Goal: Find specific page/section: Find specific page/section

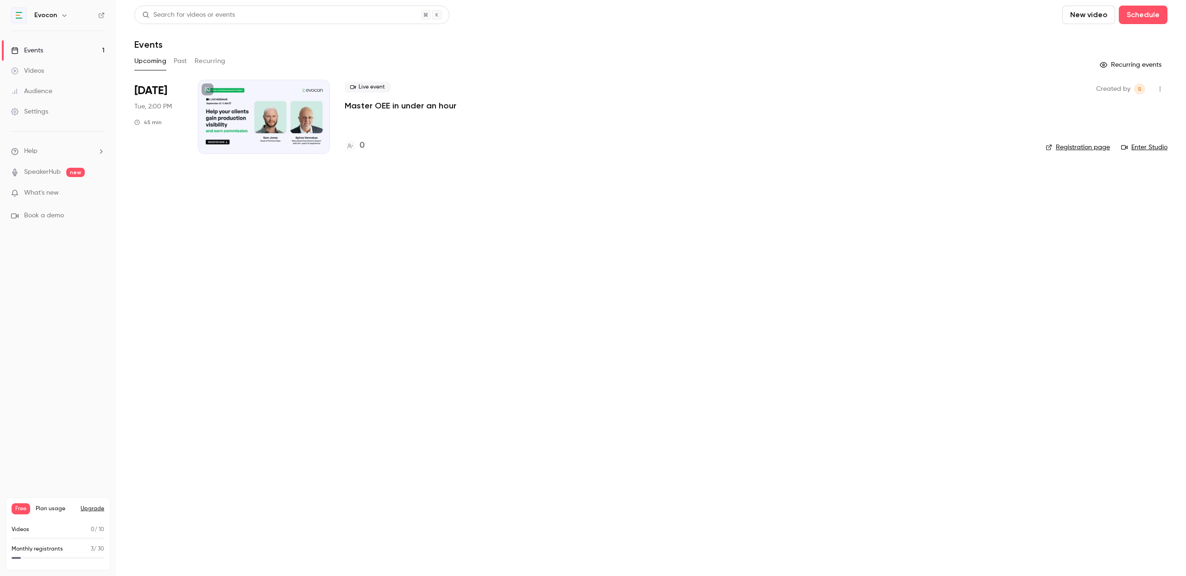
click at [270, 118] on div at bounding box center [264, 117] width 132 height 74
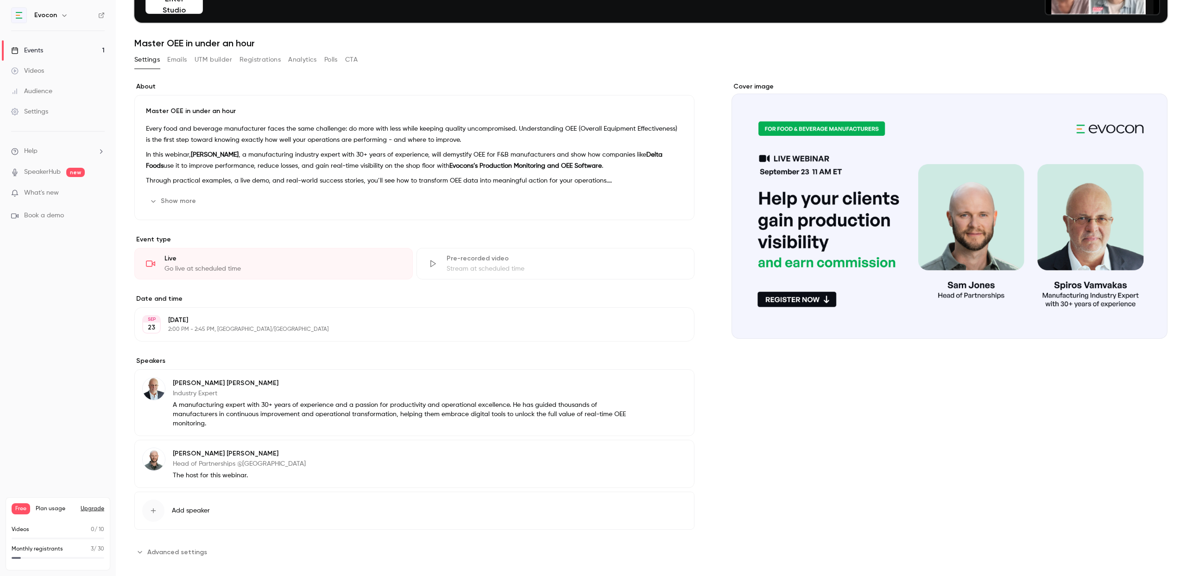
scroll to position [90, 0]
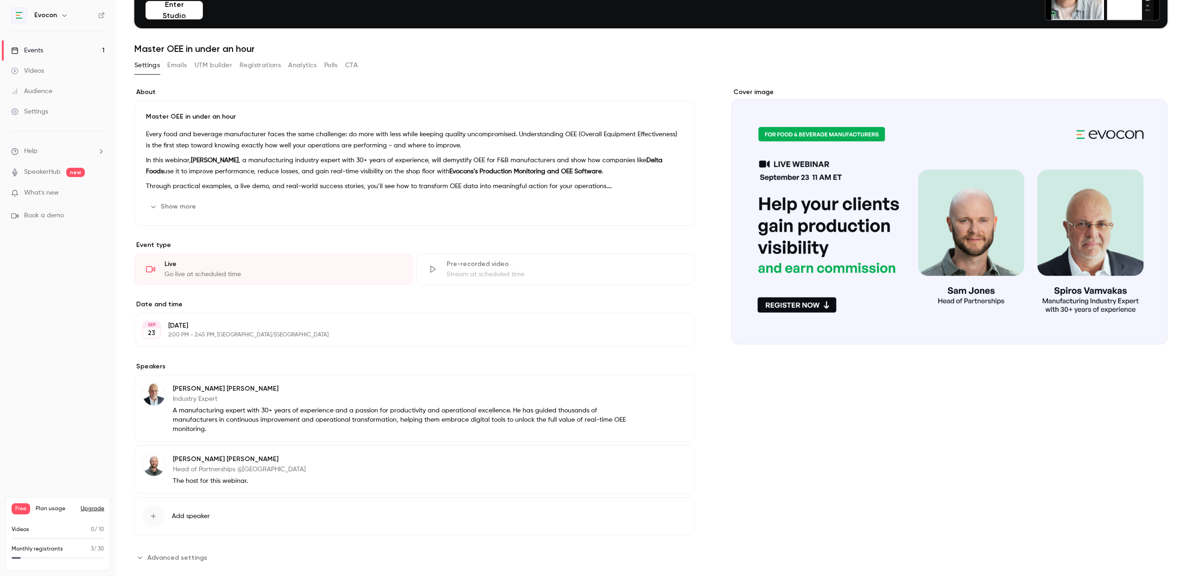
click at [194, 210] on button "Show more" at bounding box center [174, 206] width 56 height 15
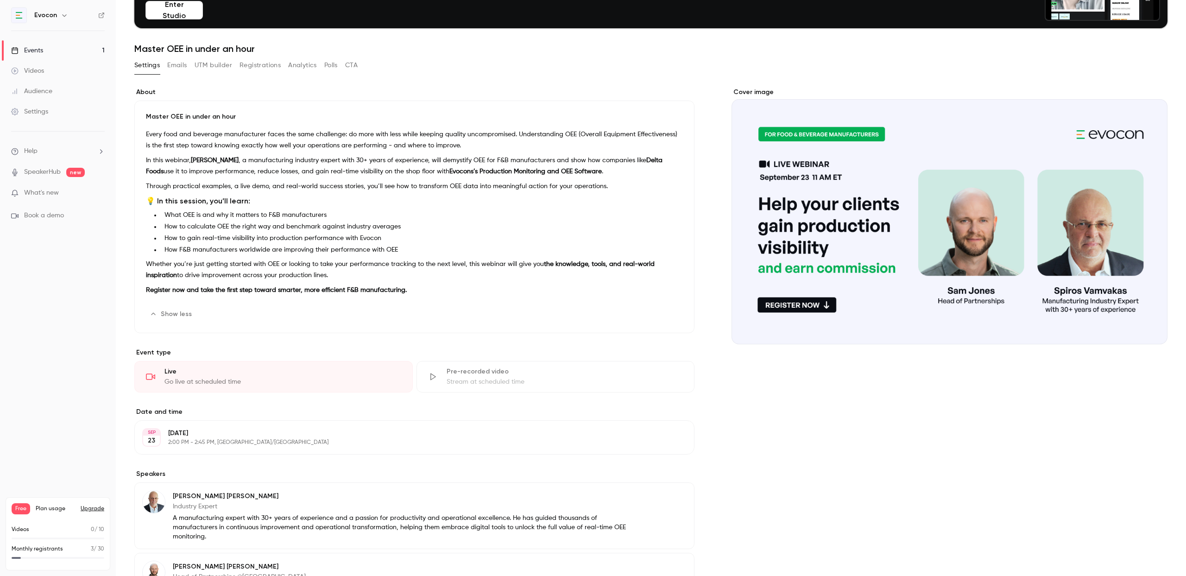
click at [591, 70] on div "Settings Emails UTM builder Registrations Analytics Polls CTA" at bounding box center [650, 67] width 1033 height 19
